Goal: Navigation & Orientation: Find specific page/section

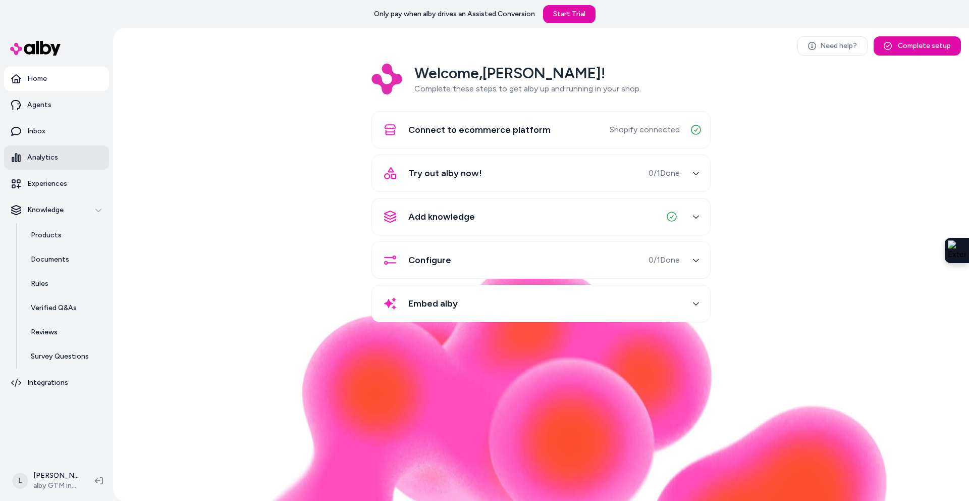
click at [42, 160] on p "Analytics" at bounding box center [42, 157] width 31 height 10
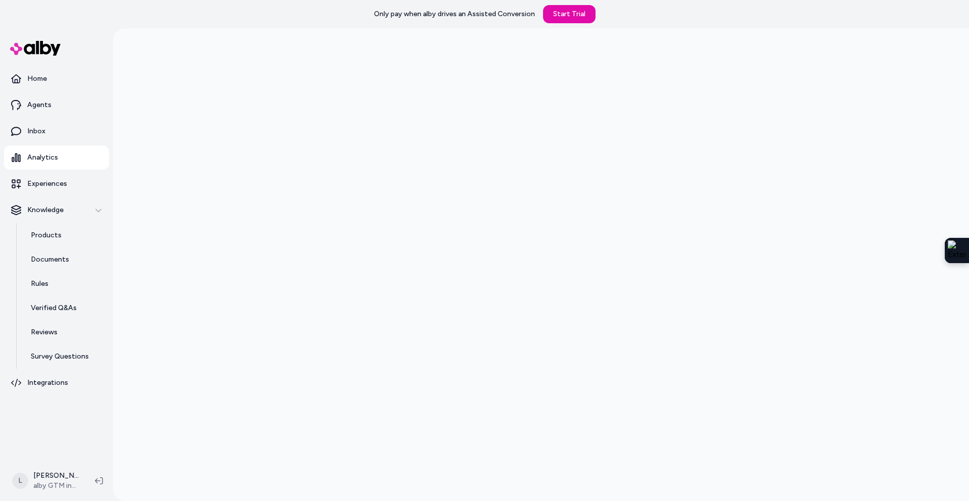
scroll to position [28, 0]
click at [49, 235] on p "Products" at bounding box center [46, 235] width 31 height 10
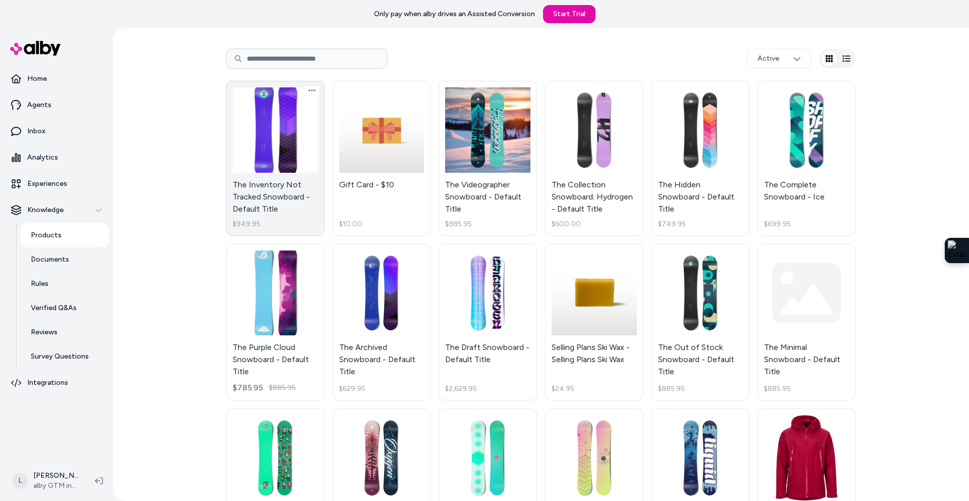
click at [261, 143] on link "The Inventory Not Tracked Snowboard - Default Title $949.95" at bounding box center [275, 158] width 98 height 155
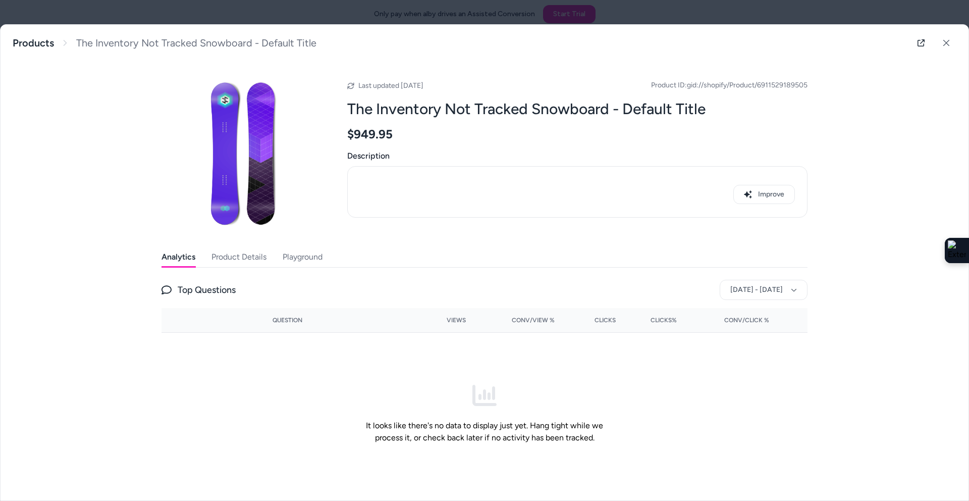
click at [301, 243] on div "Last updated Jun 12, 2025 Product ID: gid://shopify/Product/6911529189505 The I…" at bounding box center [485, 277] width 646 height 433
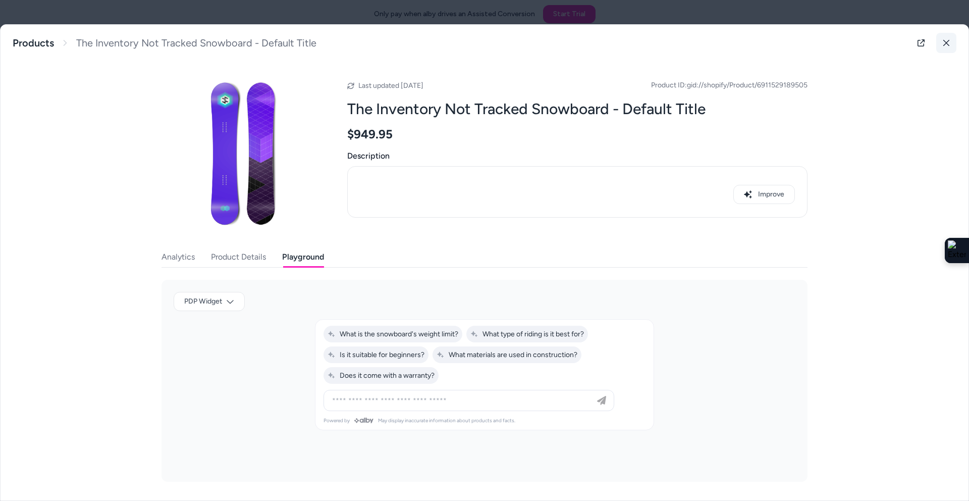
click at [948, 44] on icon at bounding box center [947, 43] width 6 height 6
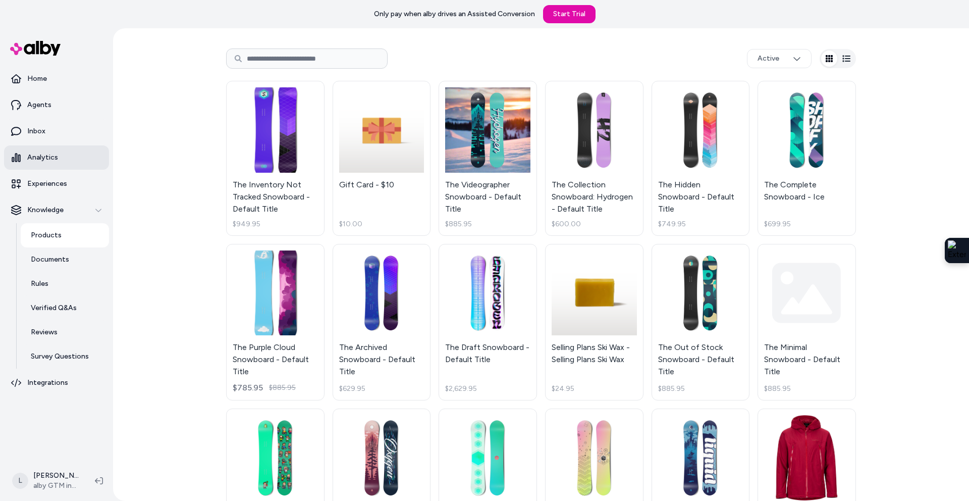
click at [47, 158] on p "Analytics" at bounding box center [42, 157] width 31 height 10
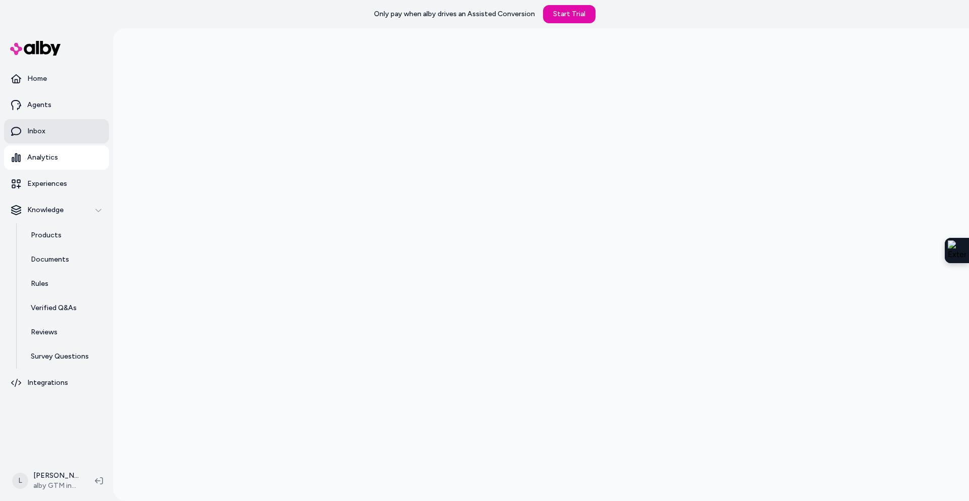
click at [29, 129] on p "Inbox" at bounding box center [36, 131] width 18 height 10
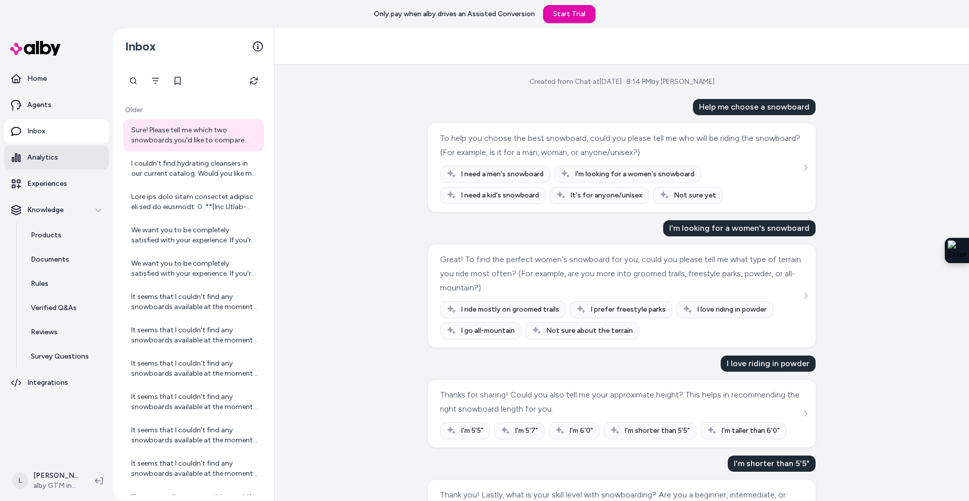
click at [39, 156] on p "Analytics" at bounding box center [42, 157] width 31 height 10
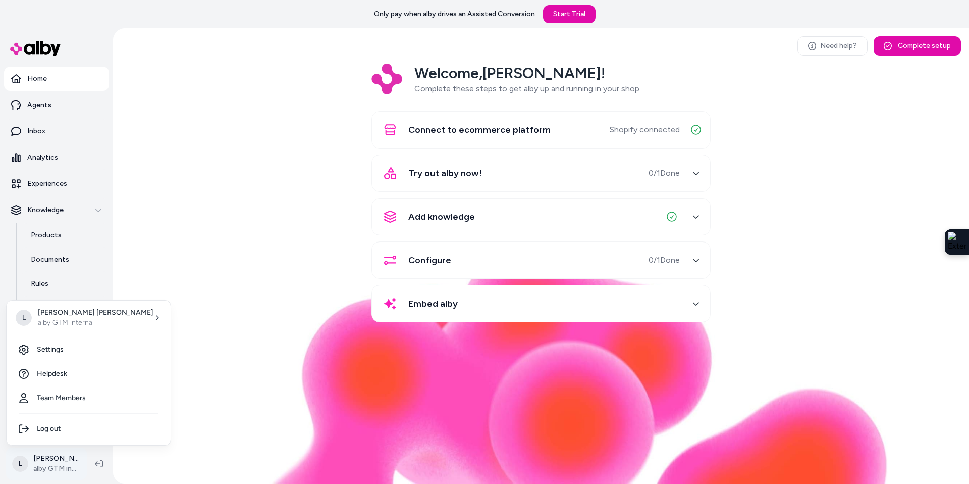
click at [60, 462] on html "Only pay when alby drives an Assisted Conversion Start Trial Home Agents Inbox …" at bounding box center [484, 242] width 969 height 484
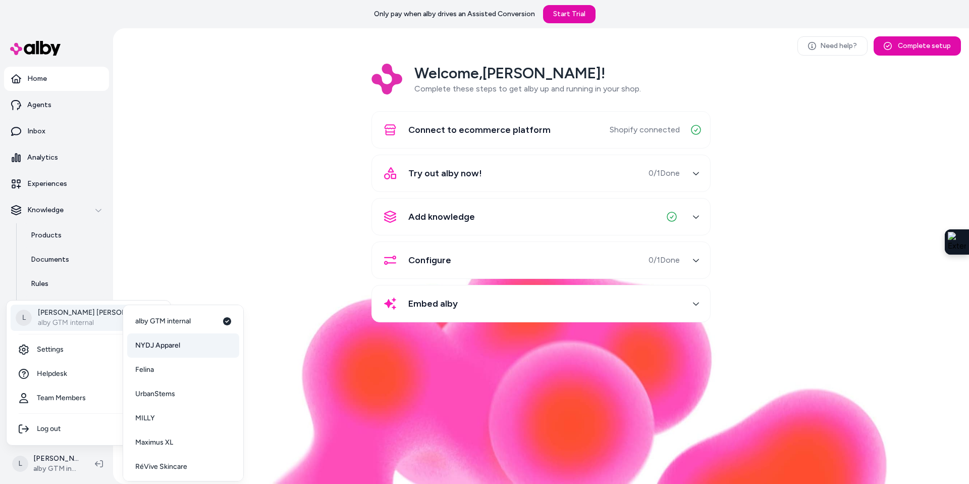
scroll to position [26, 0]
click at [150, 466] on span "Madhappy" at bounding box center [151, 464] width 33 height 10
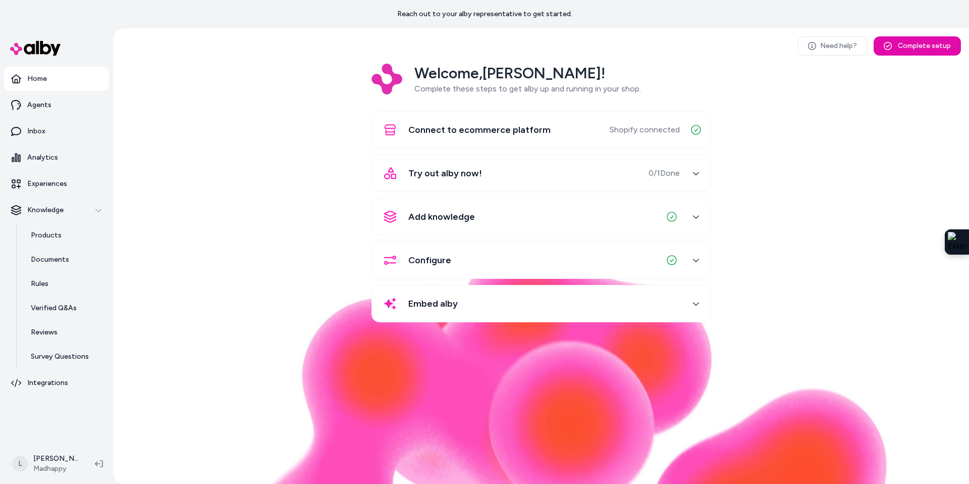
click at [40, 81] on p "Home" at bounding box center [37, 79] width 20 height 10
click at [39, 78] on p "Home" at bounding box center [37, 79] width 20 height 10
click at [46, 100] on p "Agents" at bounding box center [39, 105] width 24 height 10
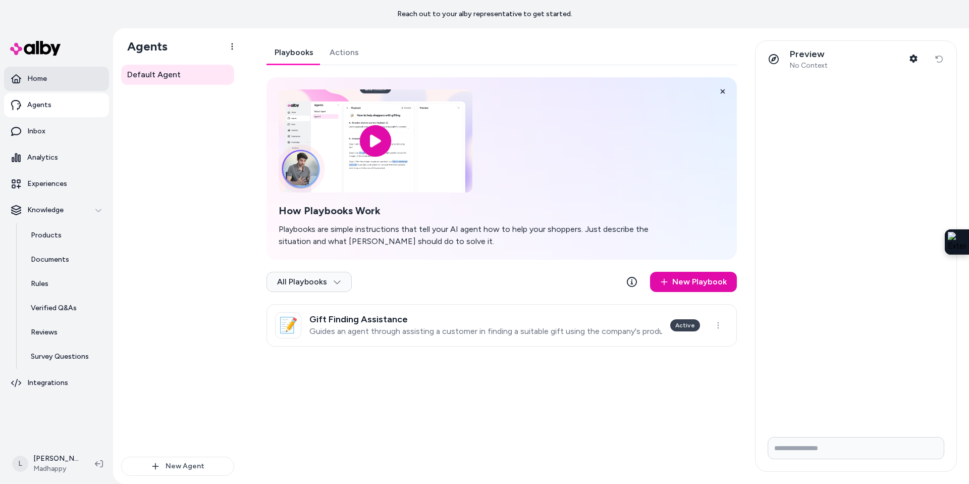
click at [40, 77] on p "Home" at bounding box center [37, 79] width 20 height 10
